Goal: Transaction & Acquisition: Book appointment/travel/reservation

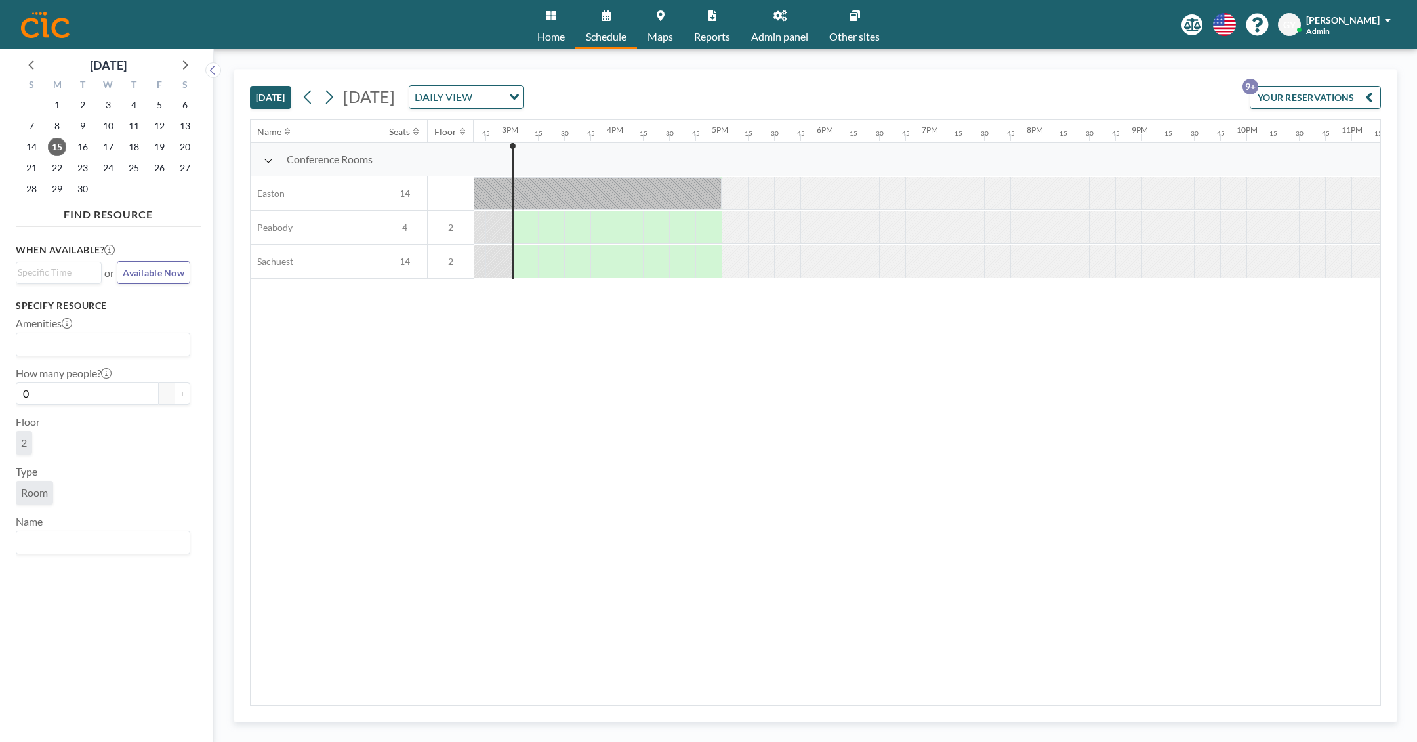
scroll to position [0, 1549]
click at [332, 100] on icon at bounding box center [329, 97] width 12 height 20
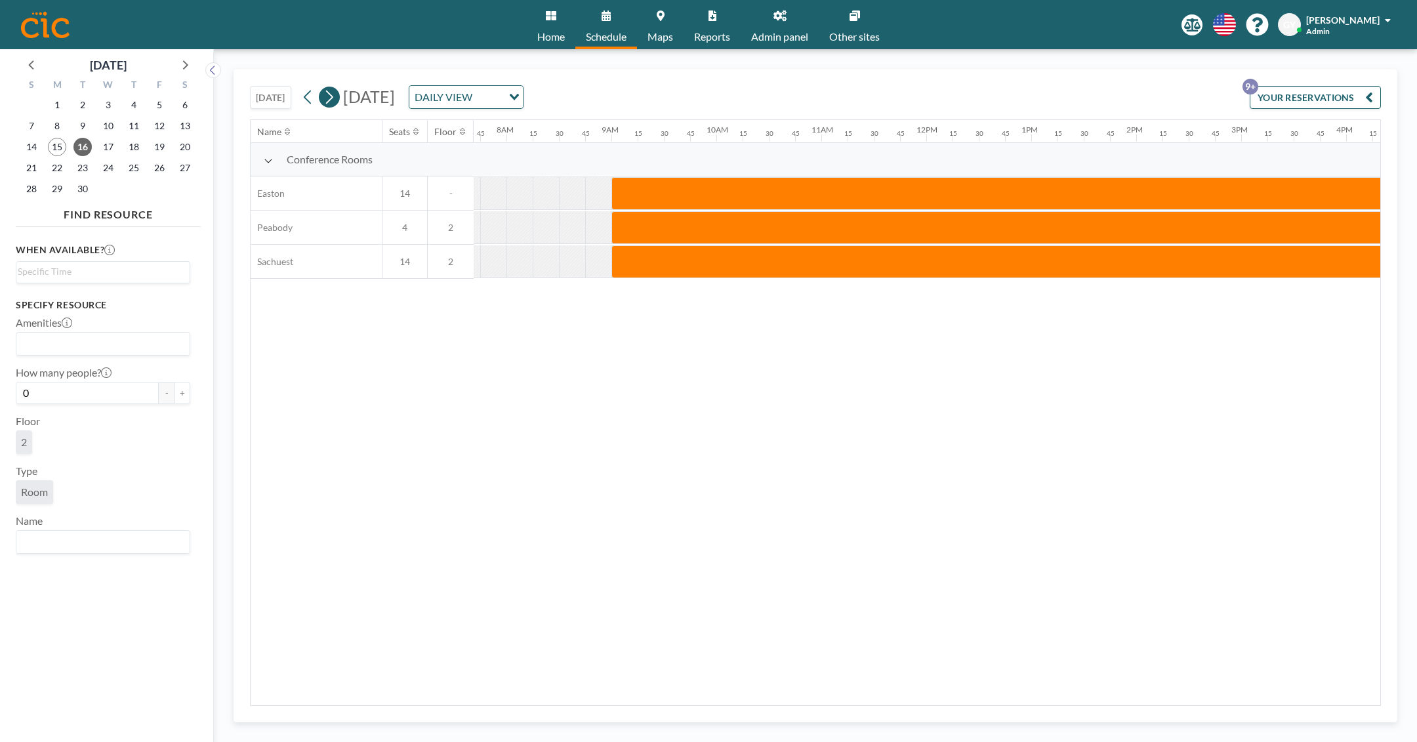
click at [331, 96] on icon at bounding box center [329, 97] width 12 height 20
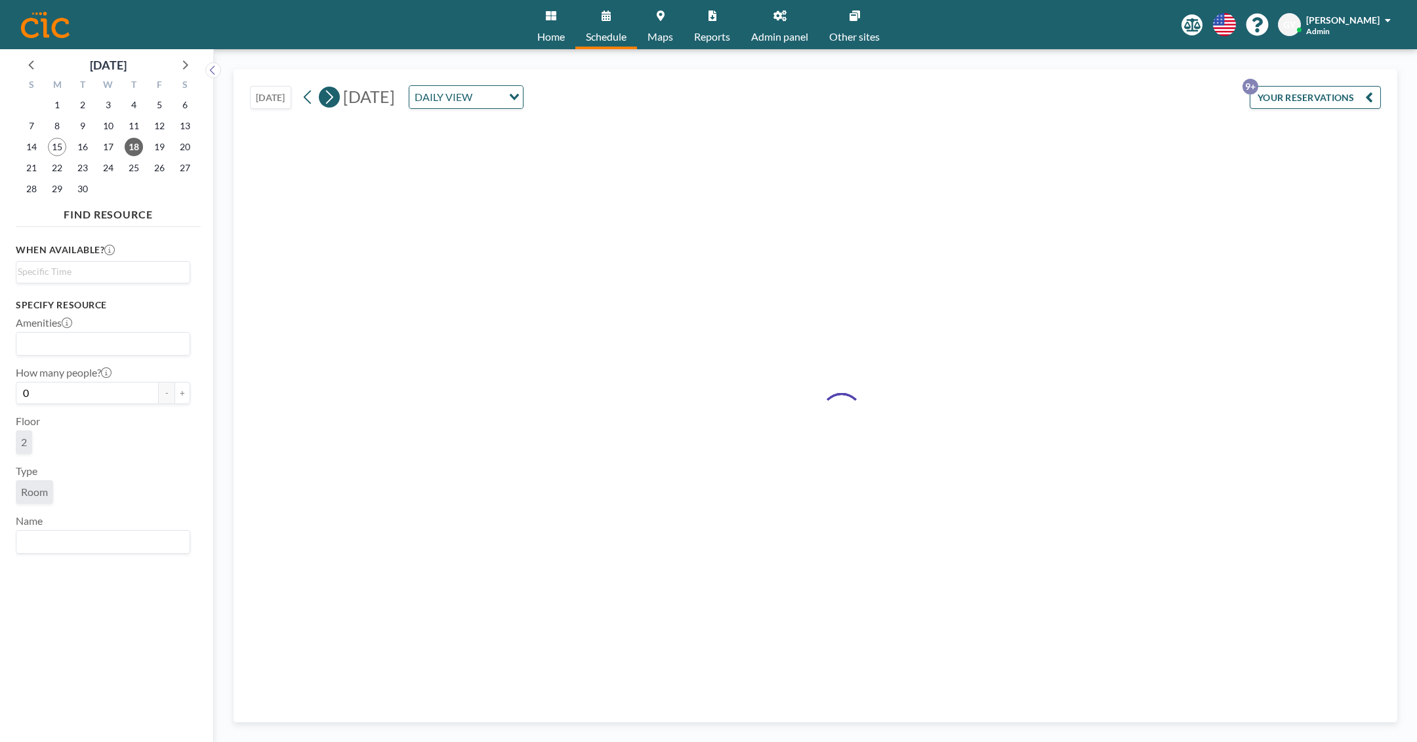
click at [331, 96] on icon at bounding box center [329, 97] width 12 height 20
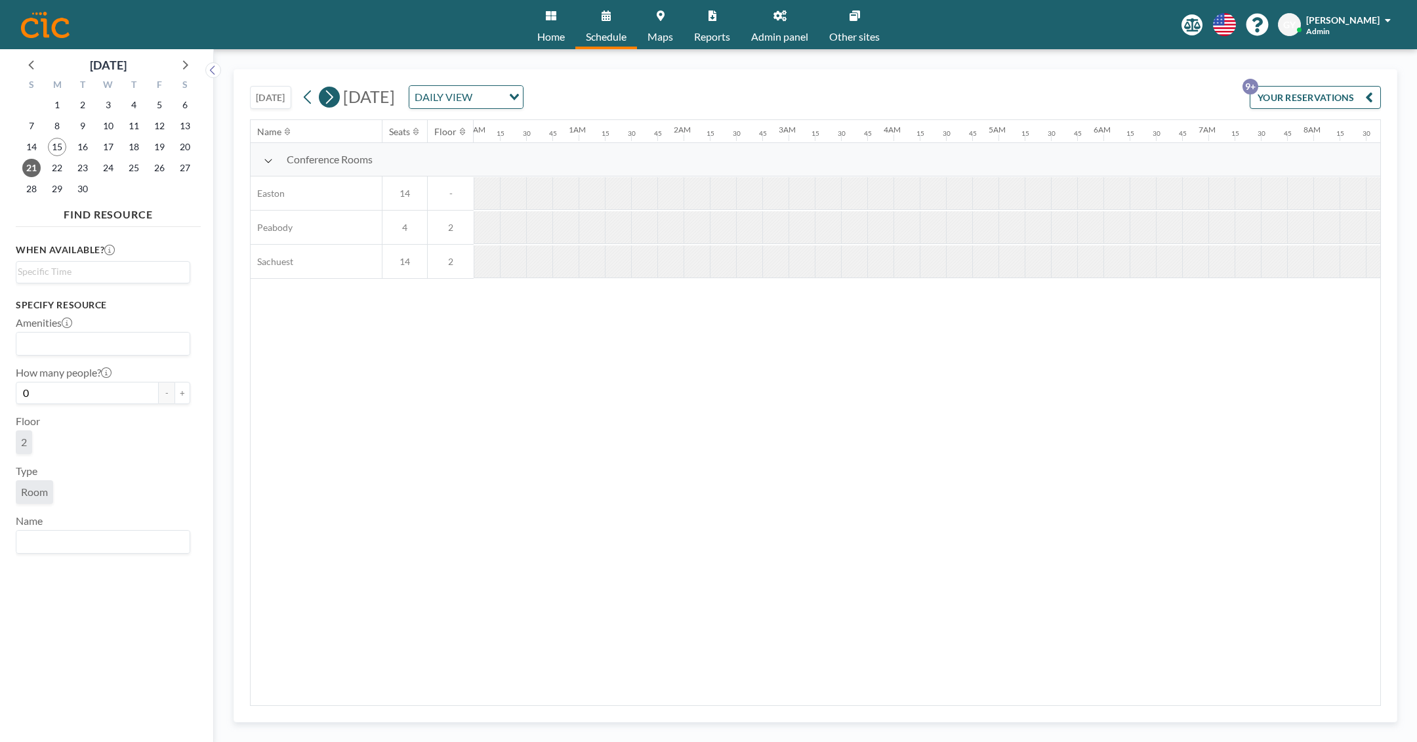
click at [331, 96] on icon at bounding box center [329, 97] width 12 height 20
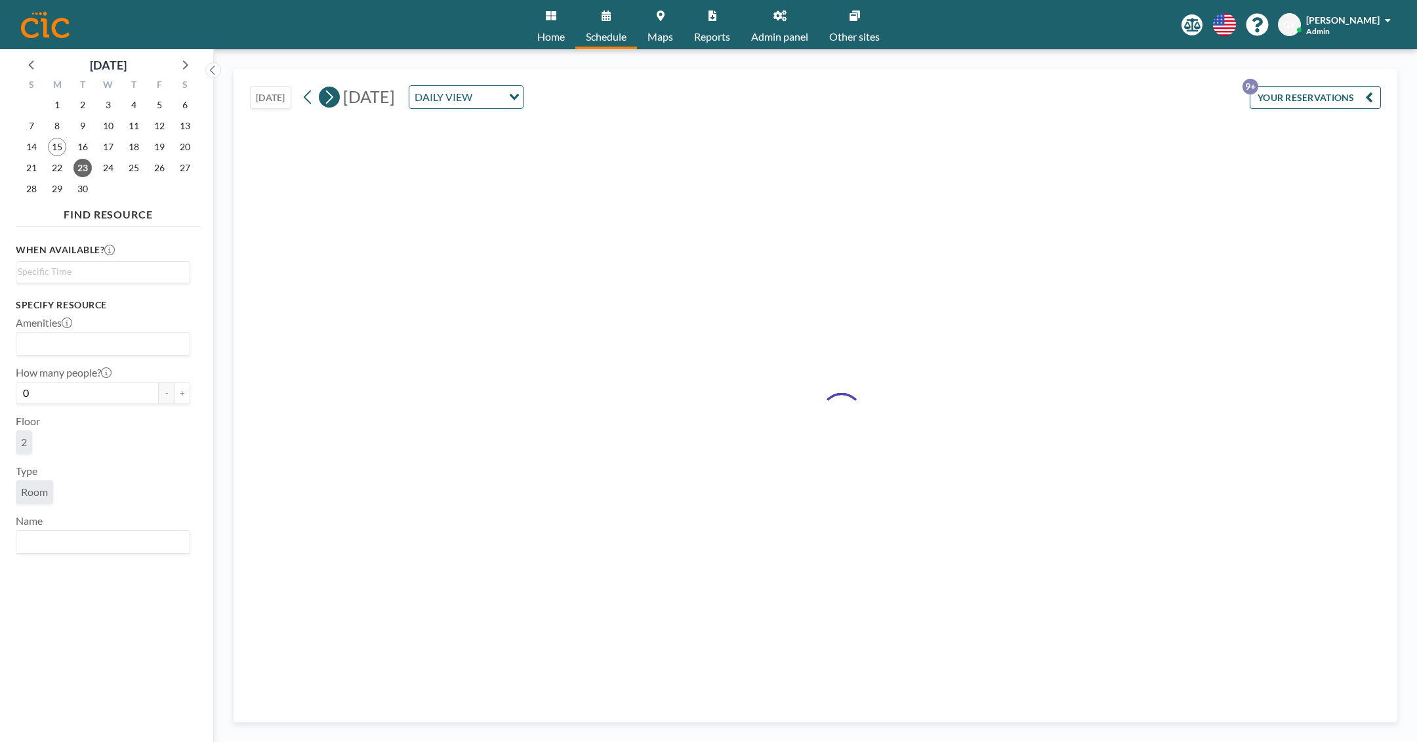
click at [331, 96] on icon at bounding box center [329, 97] width 12 height 20
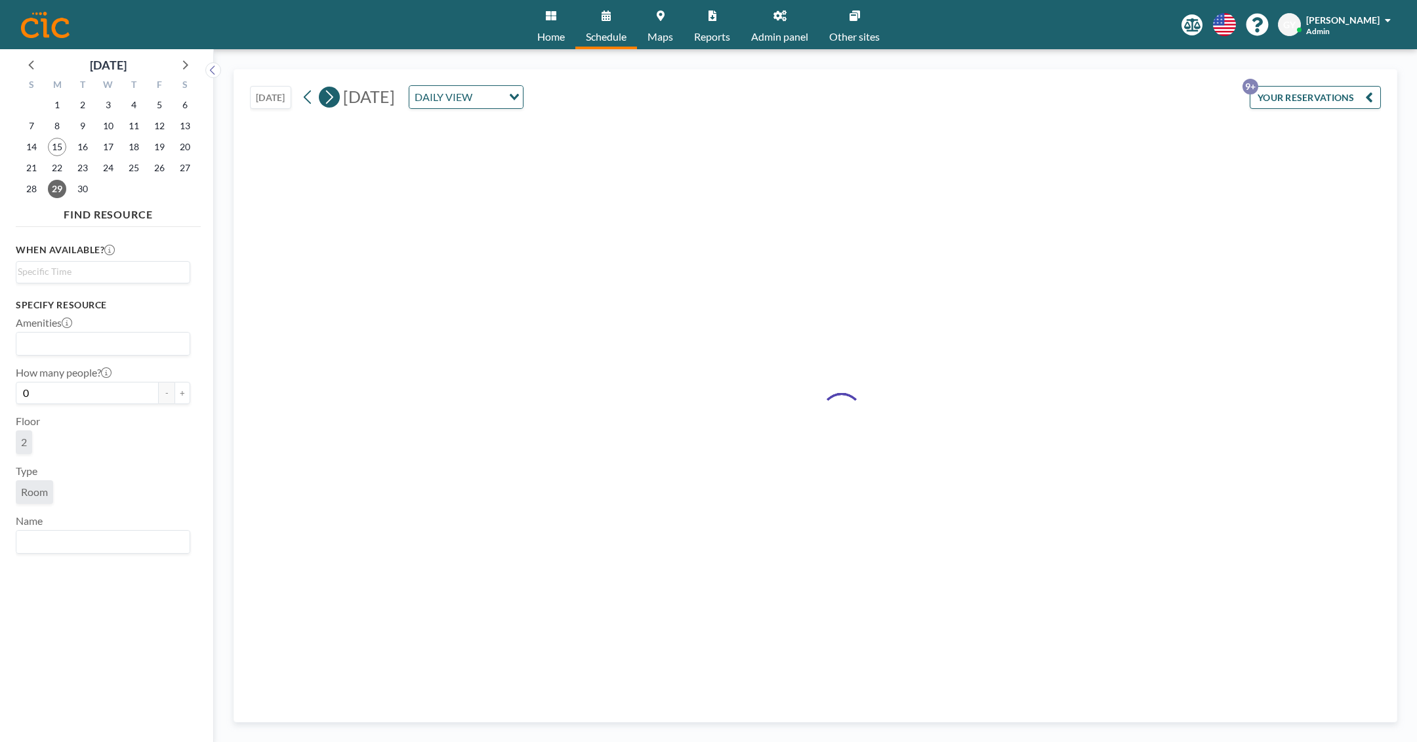
click at [331, 96] on icon at bounding box center [329, 97] width 12 height 20
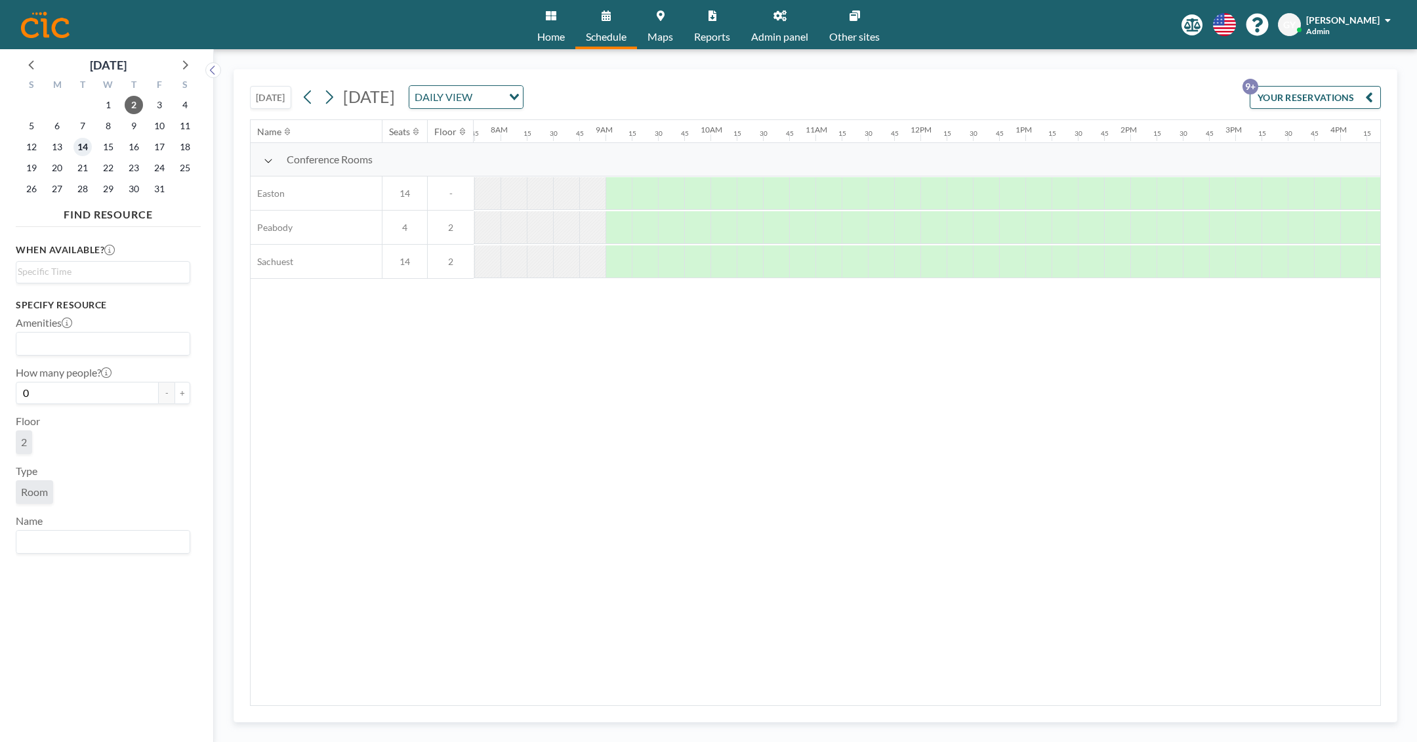
click at [81, 148] on span "14" at bounding box center [82, 147] width 18 height 18
click at [617, 230] on div at bounding box center [619, 227] width 26 height 33
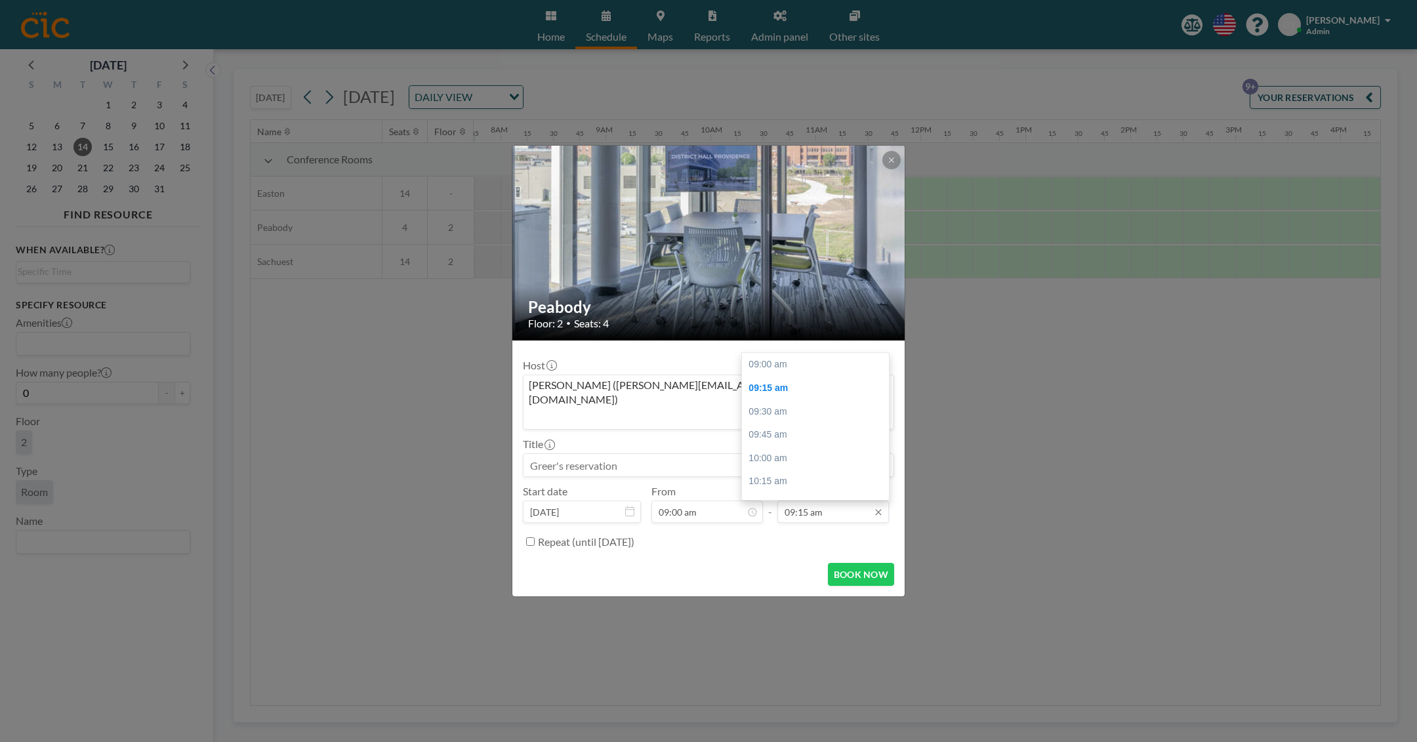
scroll to position [24, 0]
click at [888, 169] on div at bounding box center [892, 160] width 18 height 18
click at [889, 164] on icon at bounding box center [892, 160] width 8 height 8
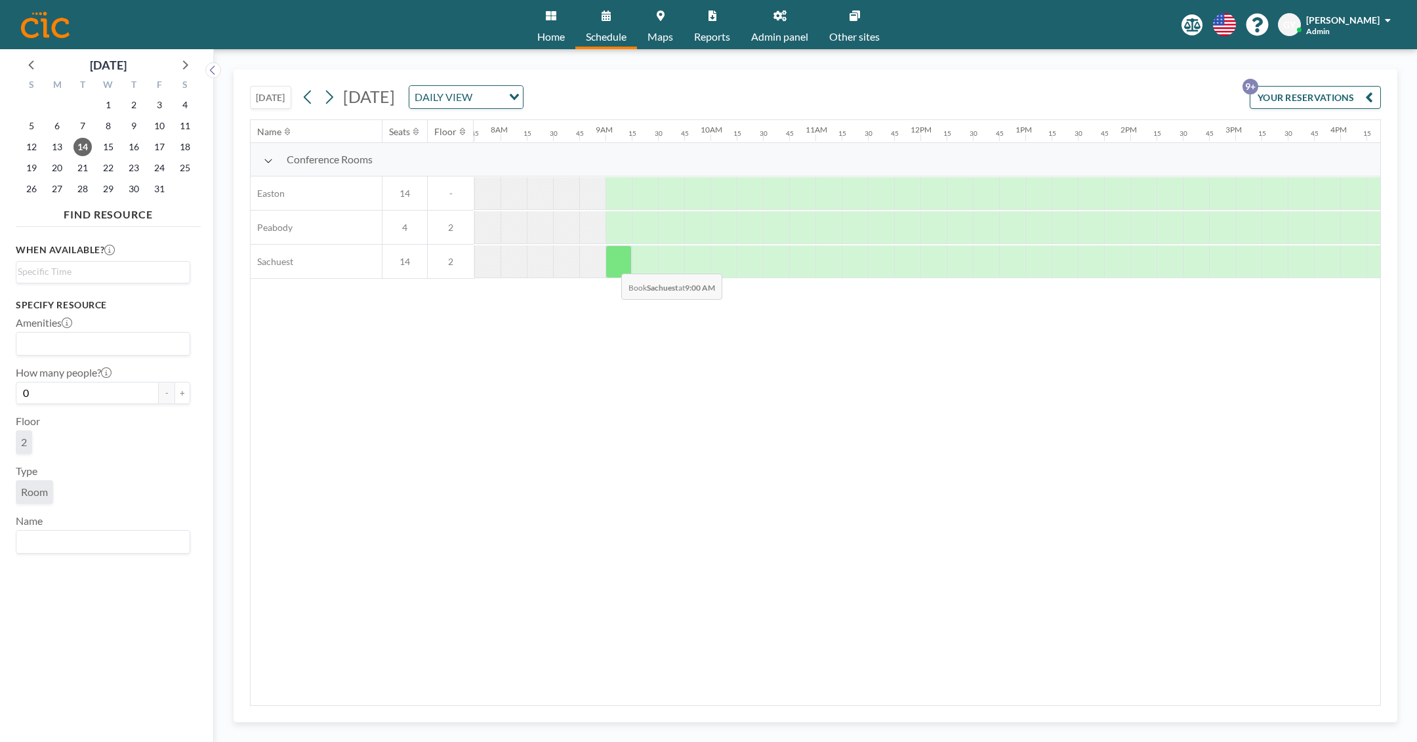
click at [611, 262] on div at bounding box center [619, 261] width 26 height 33
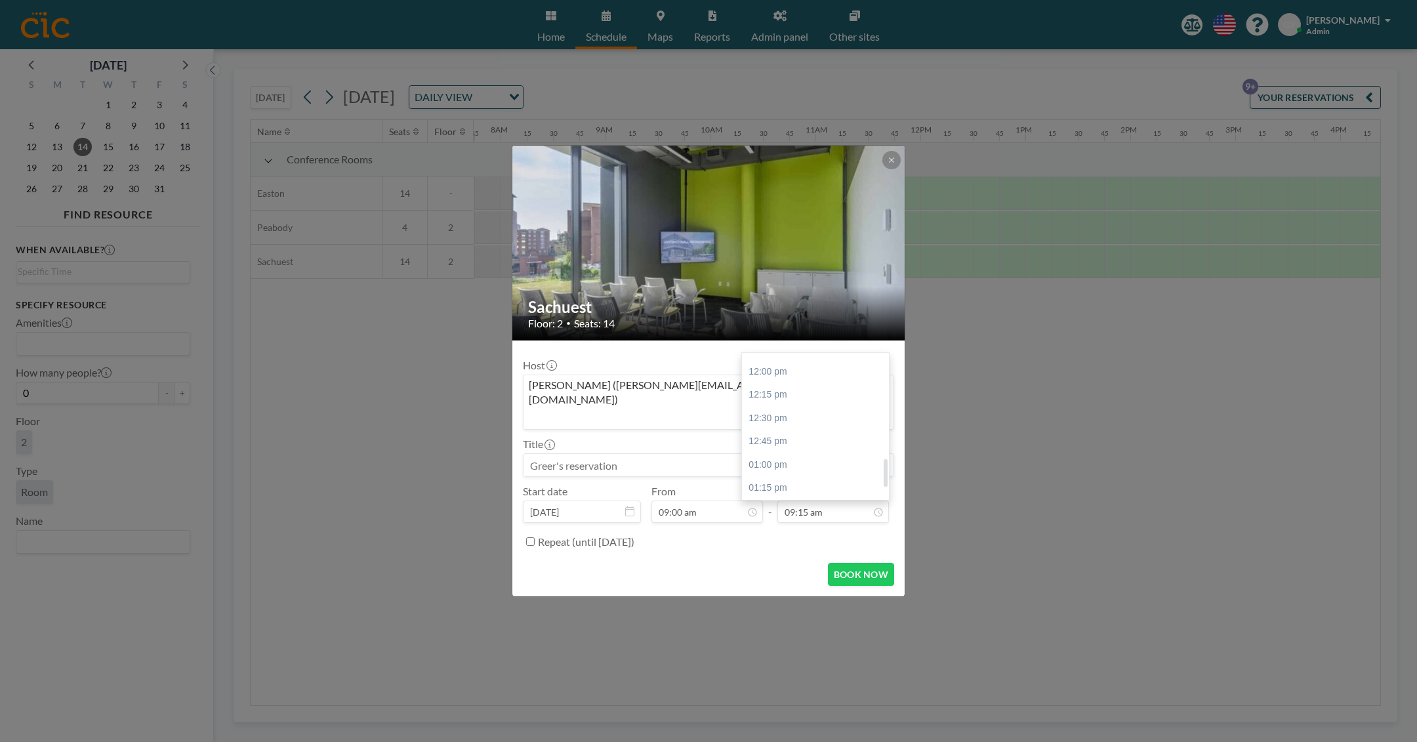
scroll to position [623, 0]
click at [830, 477] on div "05:00 pm" at bounding box center [815, 489] width 147 height 24
type input "05:00 pm"
click at [848, 563] on button "BOOK NOW" at bounding box center [861, 574] width 66 height 23
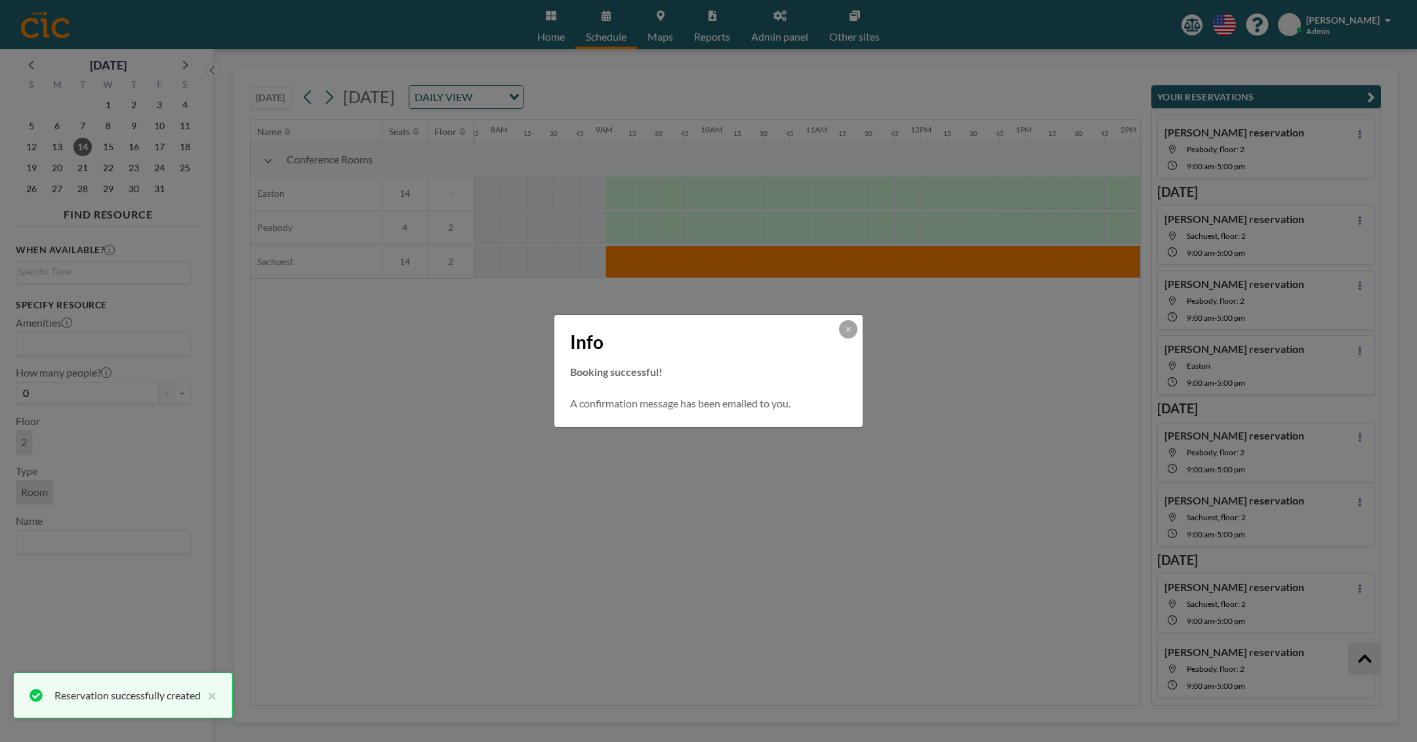
scroll to position [207, 0]
